Goal: Task Accomplishment & Management: Manage account settings

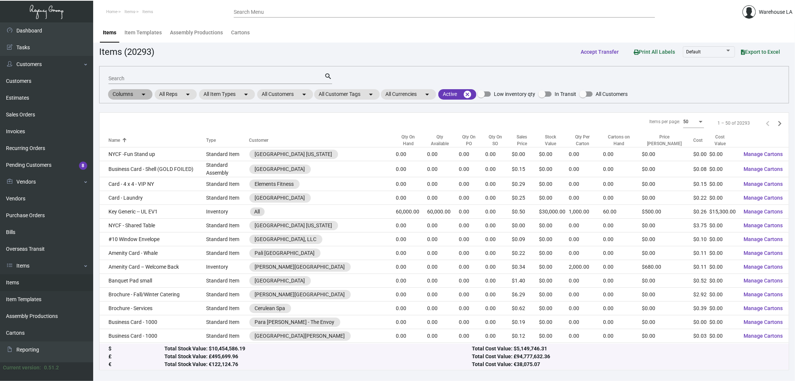
click at [298, 100] on div "Columns arrow_drop_down All Reps arrow_drop_down All Item Types arrow_drop_down…" at bounding box center [367, 94] width 521 height 13
click at [299, 98] on mat-chip "All Customers arrow_drop_down" at bounding box center [285, 94] width 56 height 10
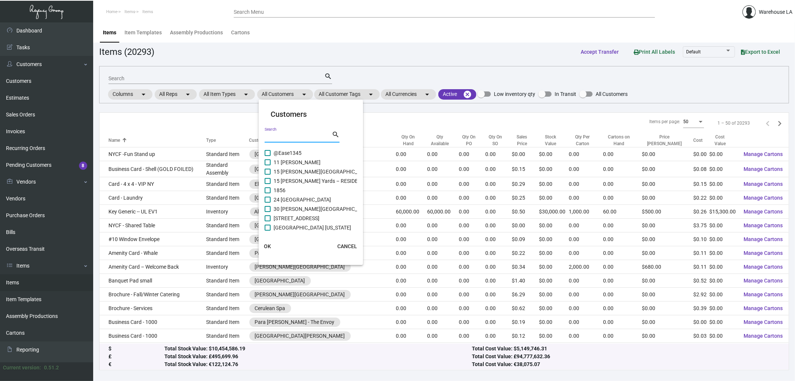
click at [287, 139] on input "Search" at bounding box center [298, 137] width 67 height 6
type input "edge"
click at [296, 209] on span "[GEOGRAPHIC_DATA]" at bounding box center [299, 208] width 50 height 9
click at [268, 212] on input "[GEOGRAPHIC_DATA]" at bounding box center [267, 212] width 0 height 0
checkbox input "true"
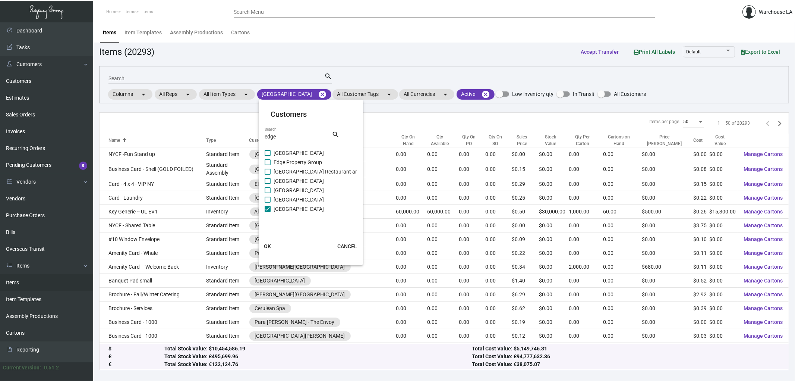
click at [270, 245] on span "OK" at bounding box center [267, 246] width 7 height 6
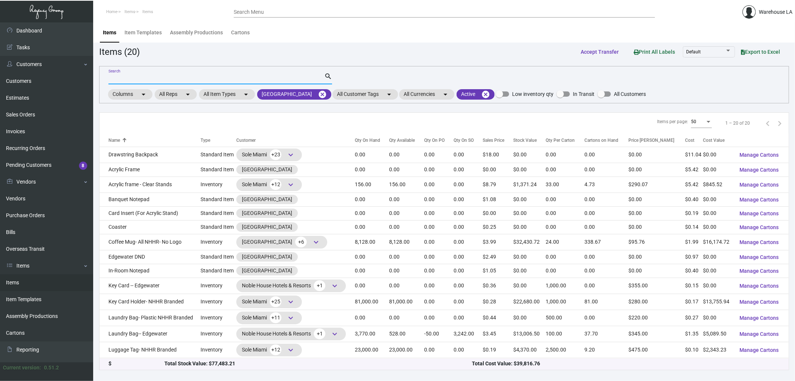
click at [128, 77] on input "Search" at bounding box center [216, 79] width 216 height 6
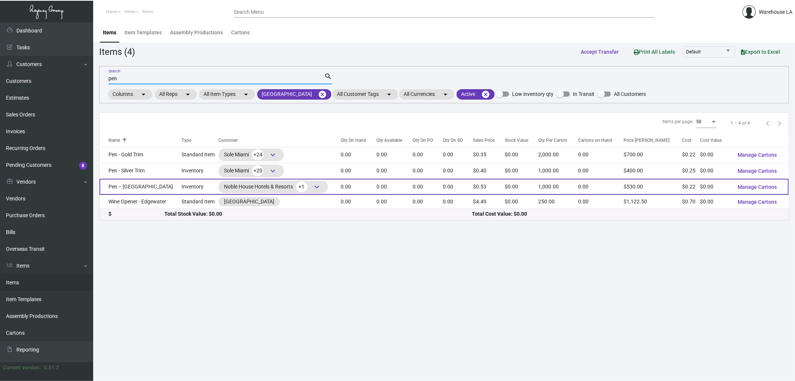
type input "pen"
click at [242, 183] on div "Noble House Hotels & Resorts +1 keyboard_arrow_down" at bounding box center [273, 186] width 98 height 11
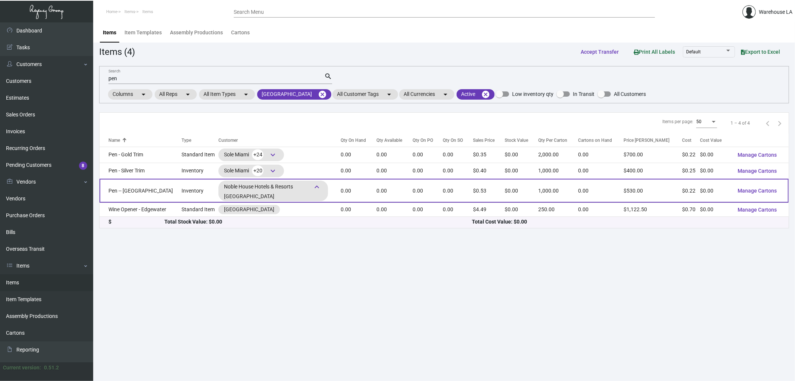
click at [202, 191] on td "Inventory" at bounding box center [200, 191] width 37 height 24
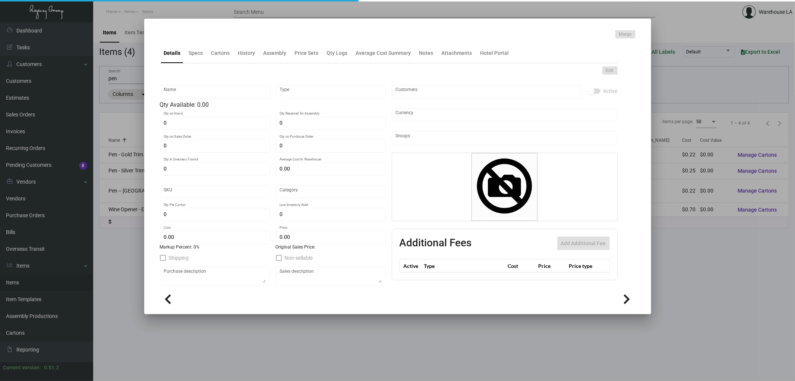
type input "Pen -- [GEOGRAPHIC_DATA]"
type input "Inventory"
type input "$ 0.22"
type input "Overseas"
type input "1,000"
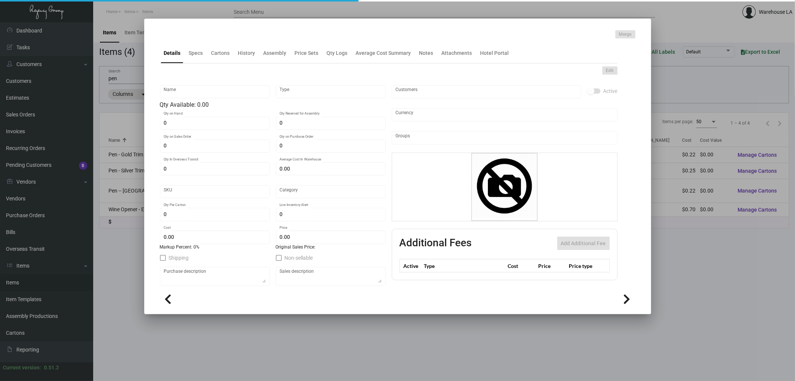
type input "$ 0.22"
type input "$ 0.53"
checkbox input "true"
type input "United States Dollar $"
